Goal: Information Seeking & Learning: Learn about a topic

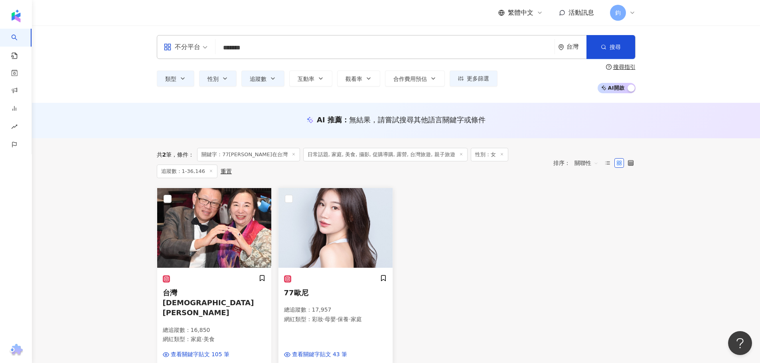
click at [300, 289] on span "77歐尼" at bounding box center [296, 293] width 24 height 8
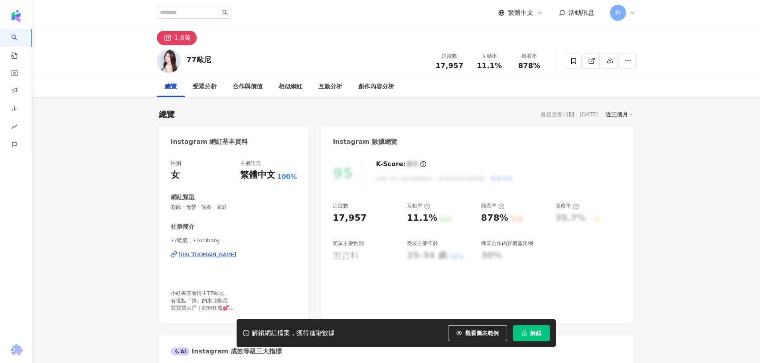
click at [531, 328] on button "解鎖" at bounding box center [531, 333] width 37 height 16
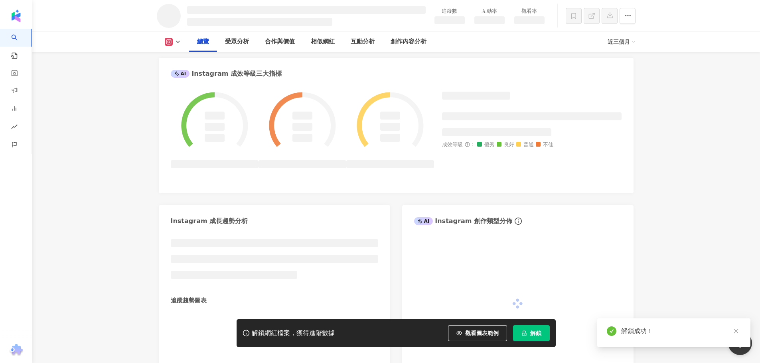
scroll to position [308, 0]
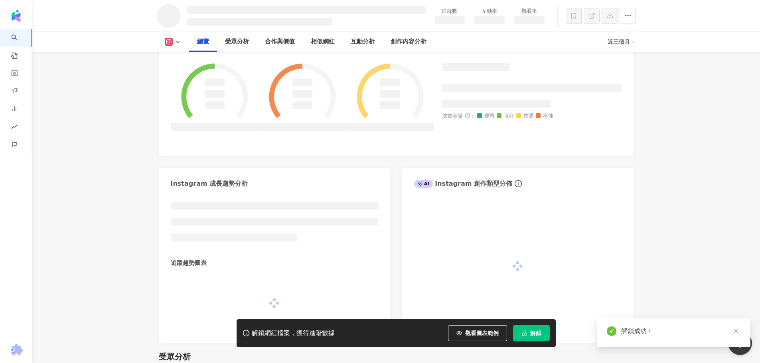
scroll to position [279, 0]
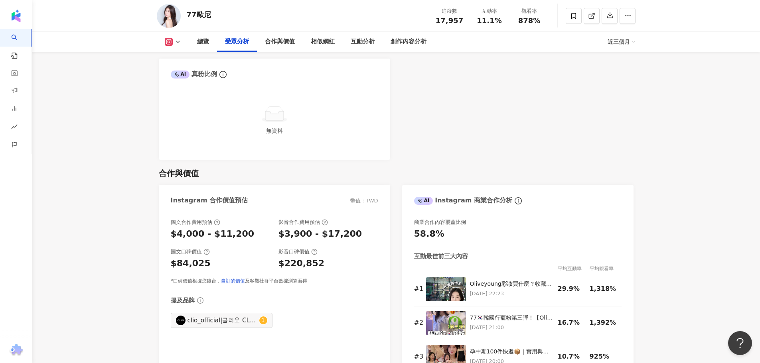
scroll to position [878, 0]
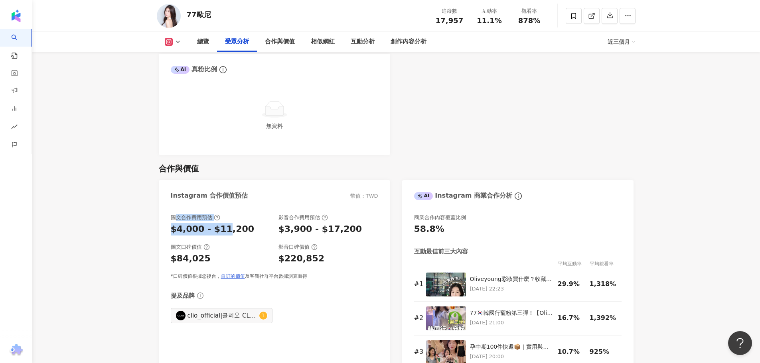
drag, startPoint x: 175, startPoint y: 218, endPoint x: 222, endPoint y: 224, distance: 47.4
click at [222, 224] on div "圖文合作費用預估 $4,000 - $11,200" at bounding box center [221, 225] width 100 height 22
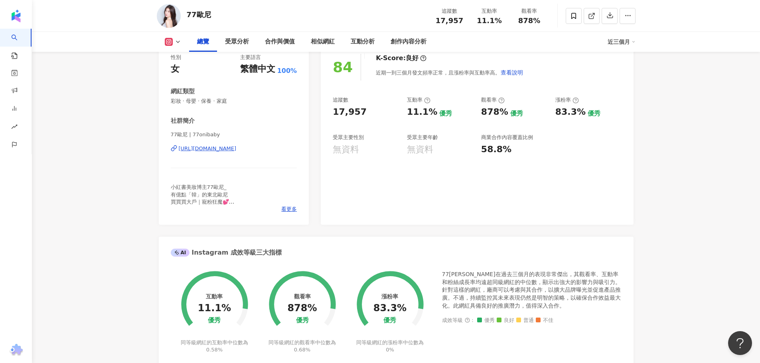
scroll to position [0, 0]
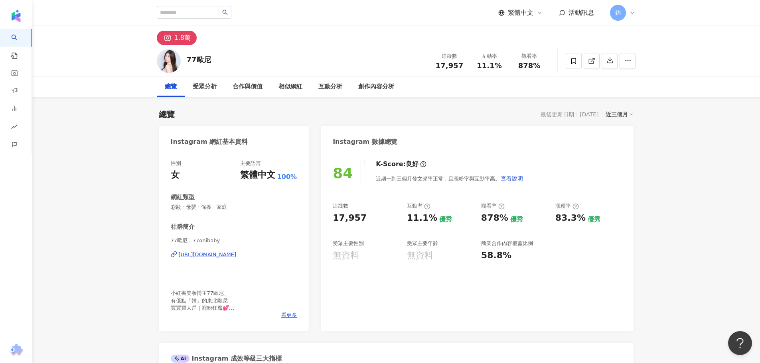
drag, startPoint x: 751, startPoint y: 251, endPoint x: 765, endPoint y: 290, distance: 42.0
drag, startPoint x: 236, startPoint y: 57, endPoint x: 181, endPoint y: 60, distance: 54.3
click at [181, 60] on div "77歐尼 追蹤數 17,957 互動率 11.1% 觀看率 878%" at bounding box center [396, 61] width 511 height 32
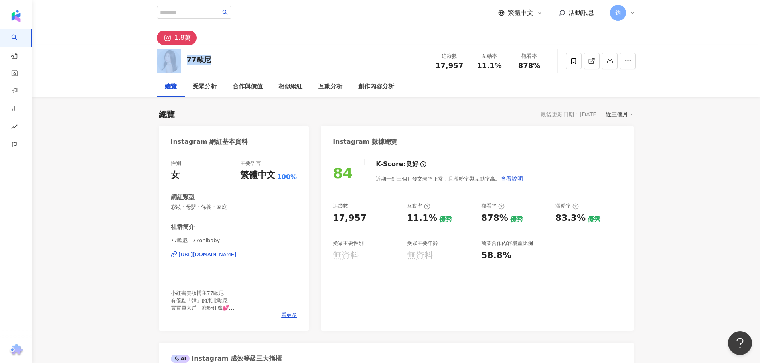
copy div "77歐尼"
